Goal: Task Accomplishment & Management: Use online tool/utility

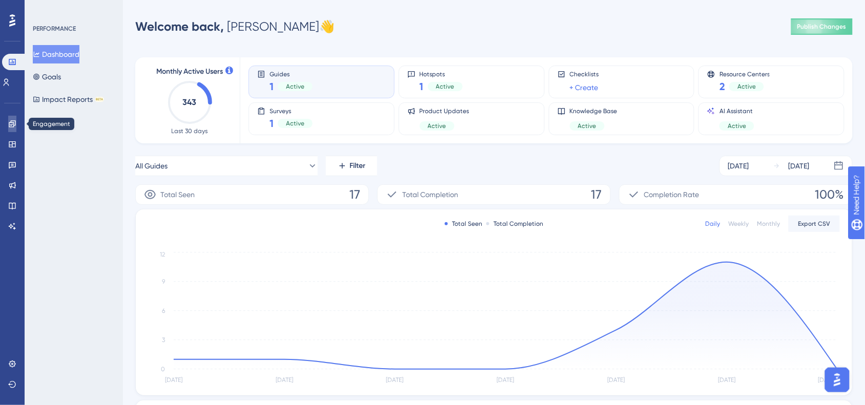
click at [8, 119] on link at bounding box center [12, 124] width 8 height 16
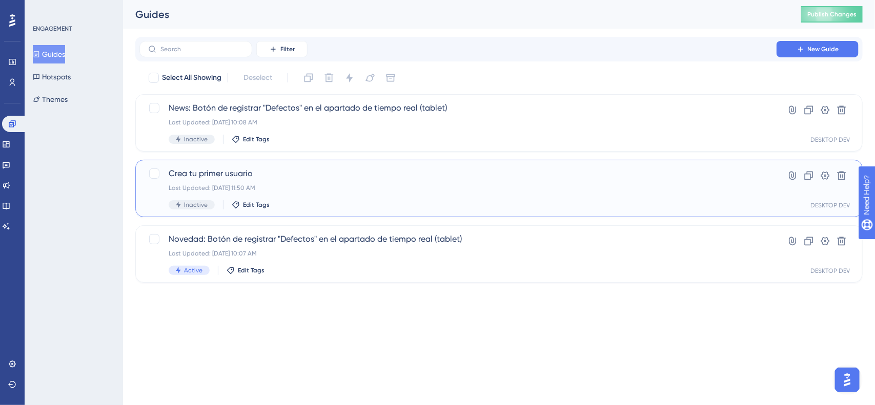
click at [427, 180] on div "Crea tu primer usuario Last Updated: [DATE] 11:50 AM Inactive Edit Tags" at bounding box center [458, 189] width 579 height 42
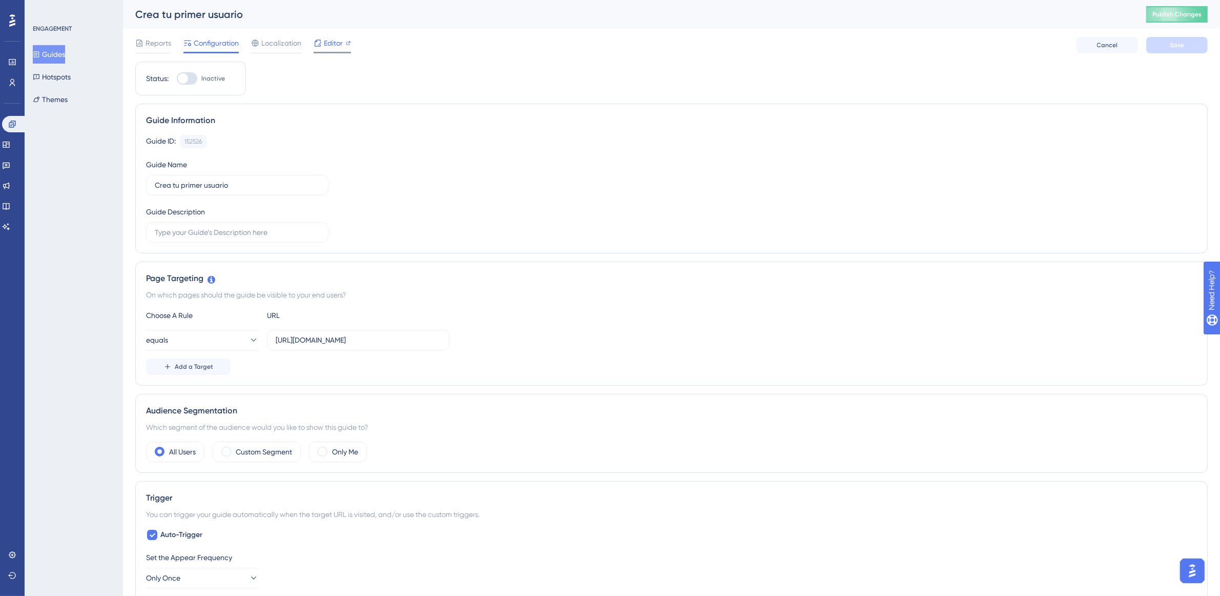
click at [340, 44] on span "Editor" at bounding box center [333, 43] width 19 height 12
